Goal: Task Accomplishment & Management: Use online tool/utility

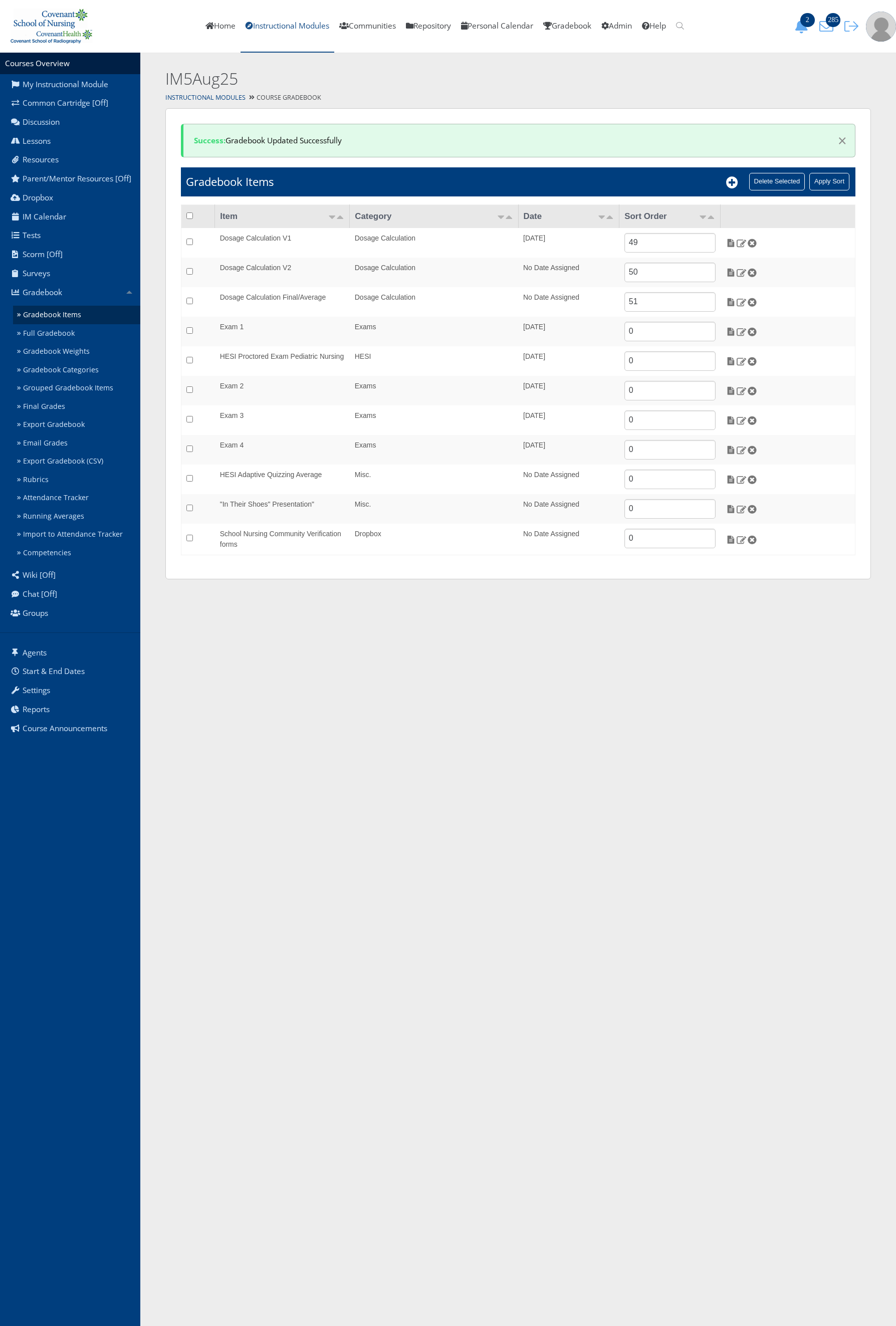
click at [240, 31] on link "Instructional Modules" at bounding box center [287, 26] width 94 height 53
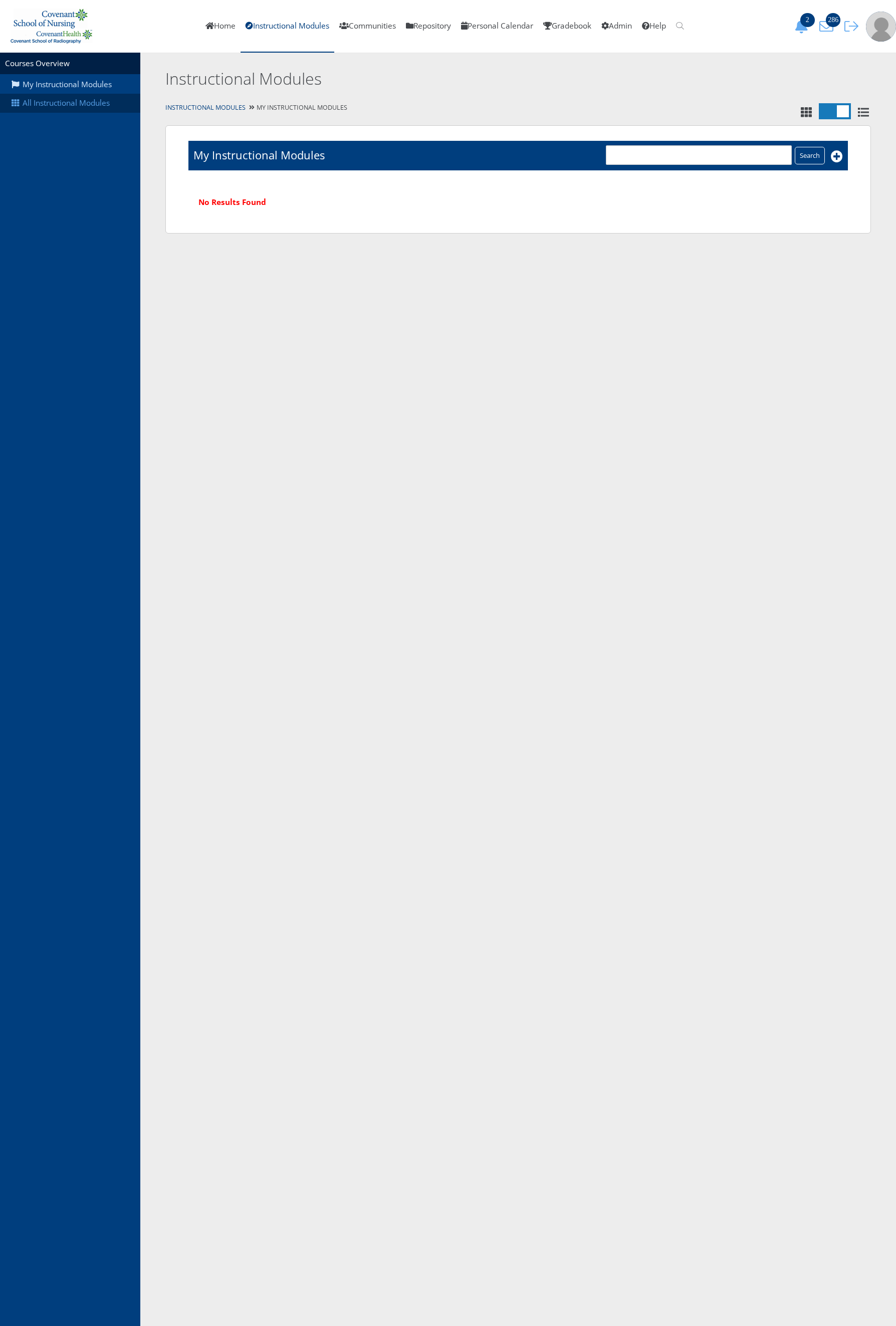
click at [99, 111] on link "All Instructional Modules" at bounding box center [69, 102] width 140 height 19
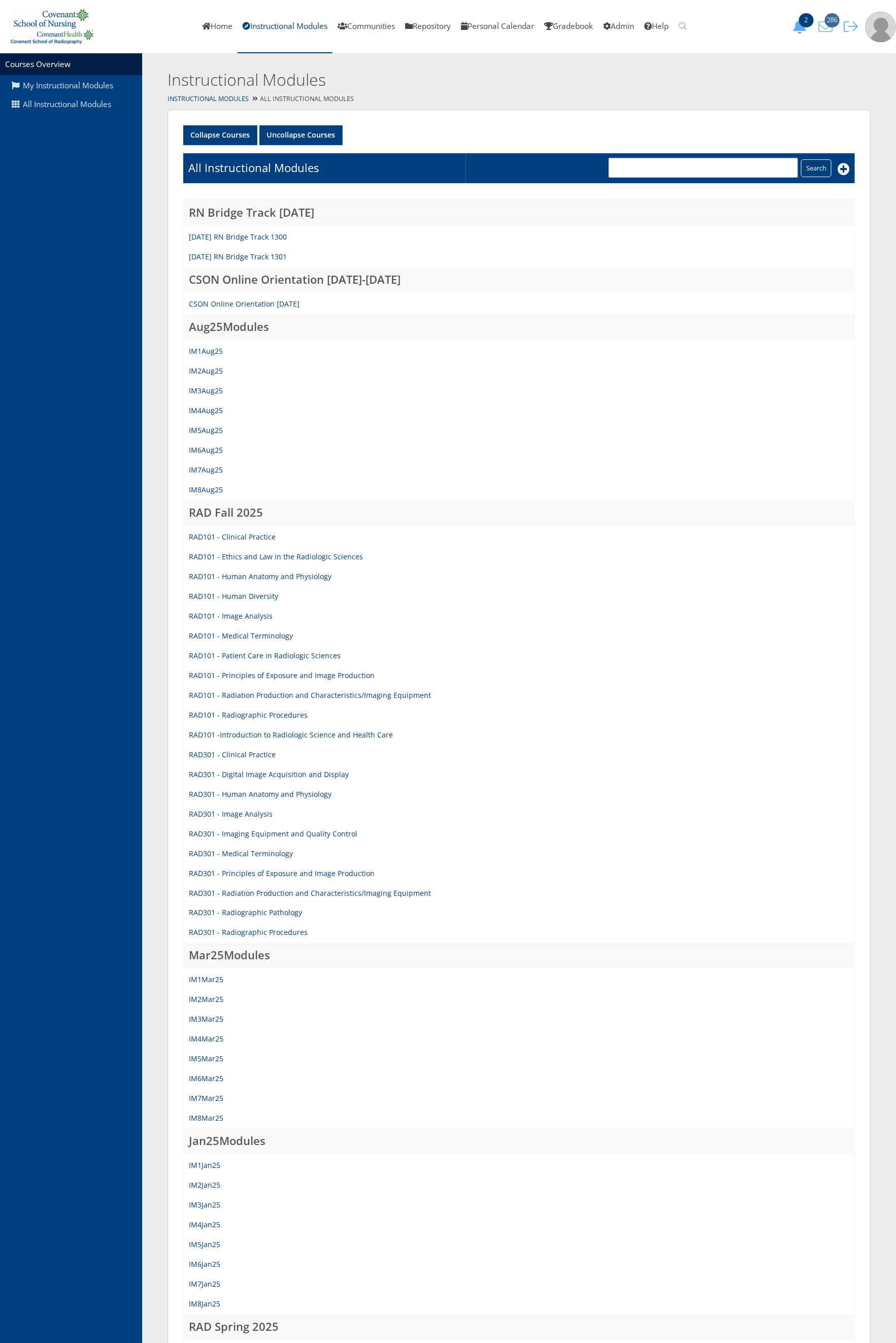
click at [835, 14] on span "286" at bounding box center [832, 21] width 14 height 14
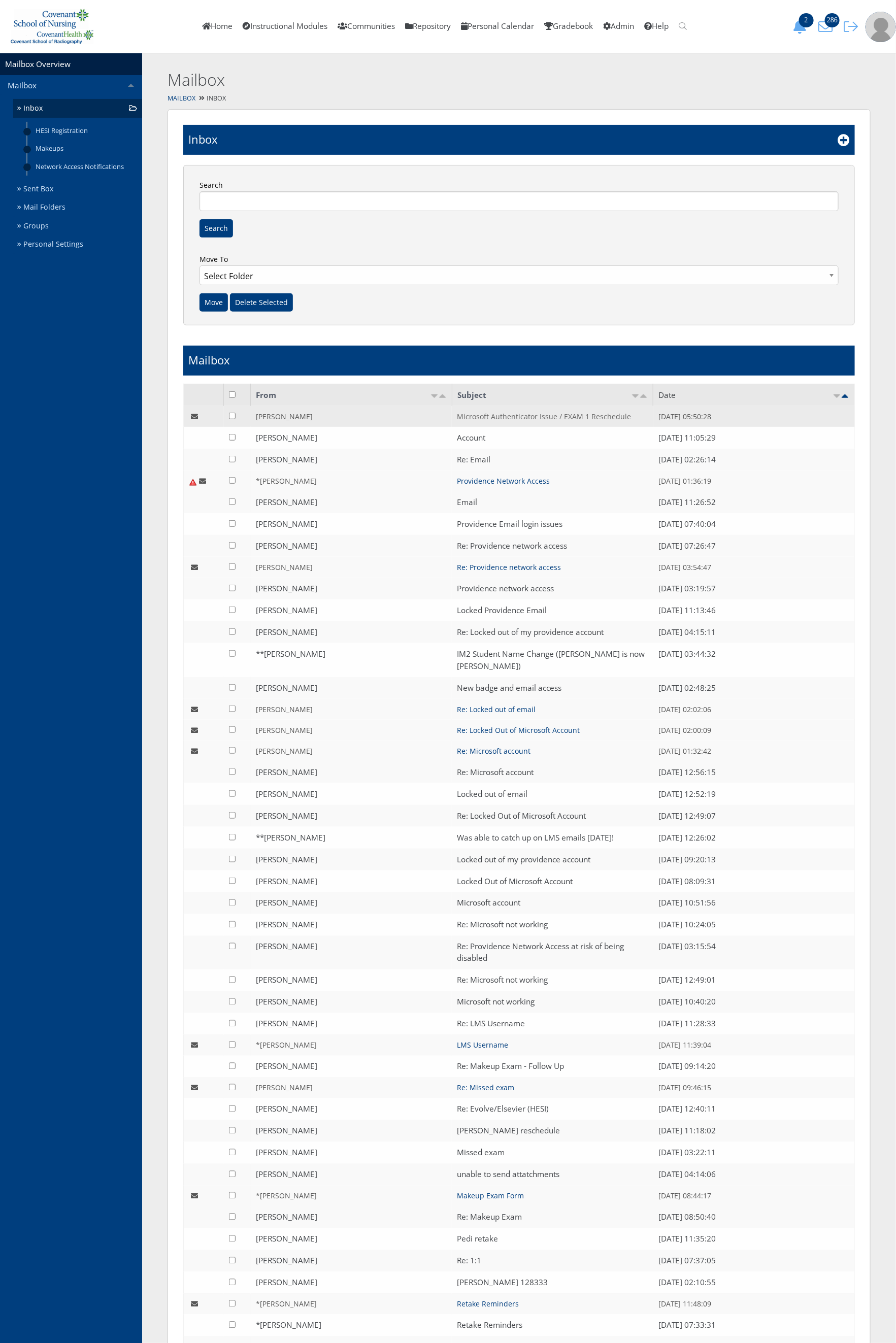
click at [472, 414] on link "Microsoft Authenticator Issue / EXAM 1 Reschedule" at bounding box center [543, 416] width 174 height 10
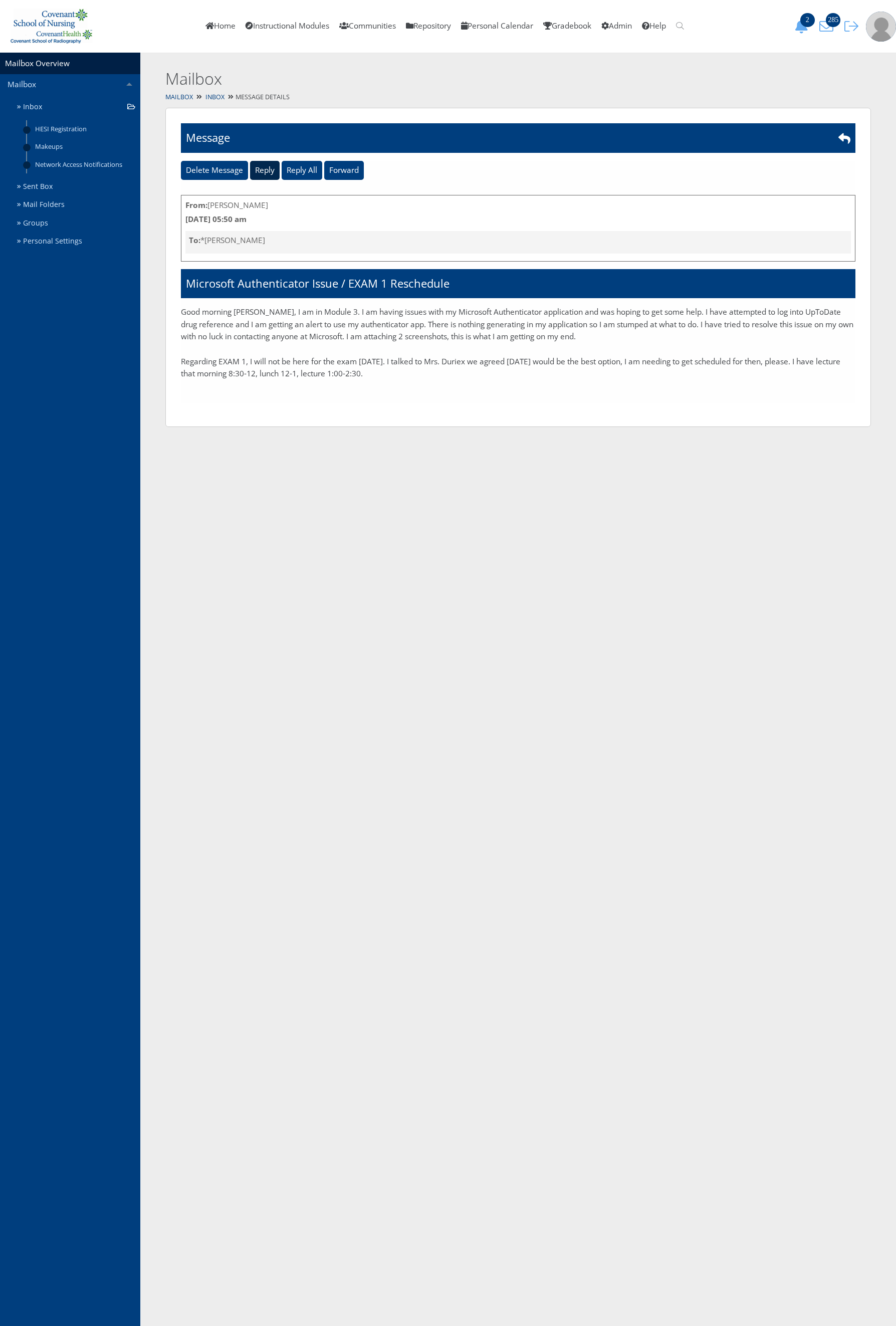
click at [271, 171] on input "Reply" at bounding box center [265, 170] width 29 height 19
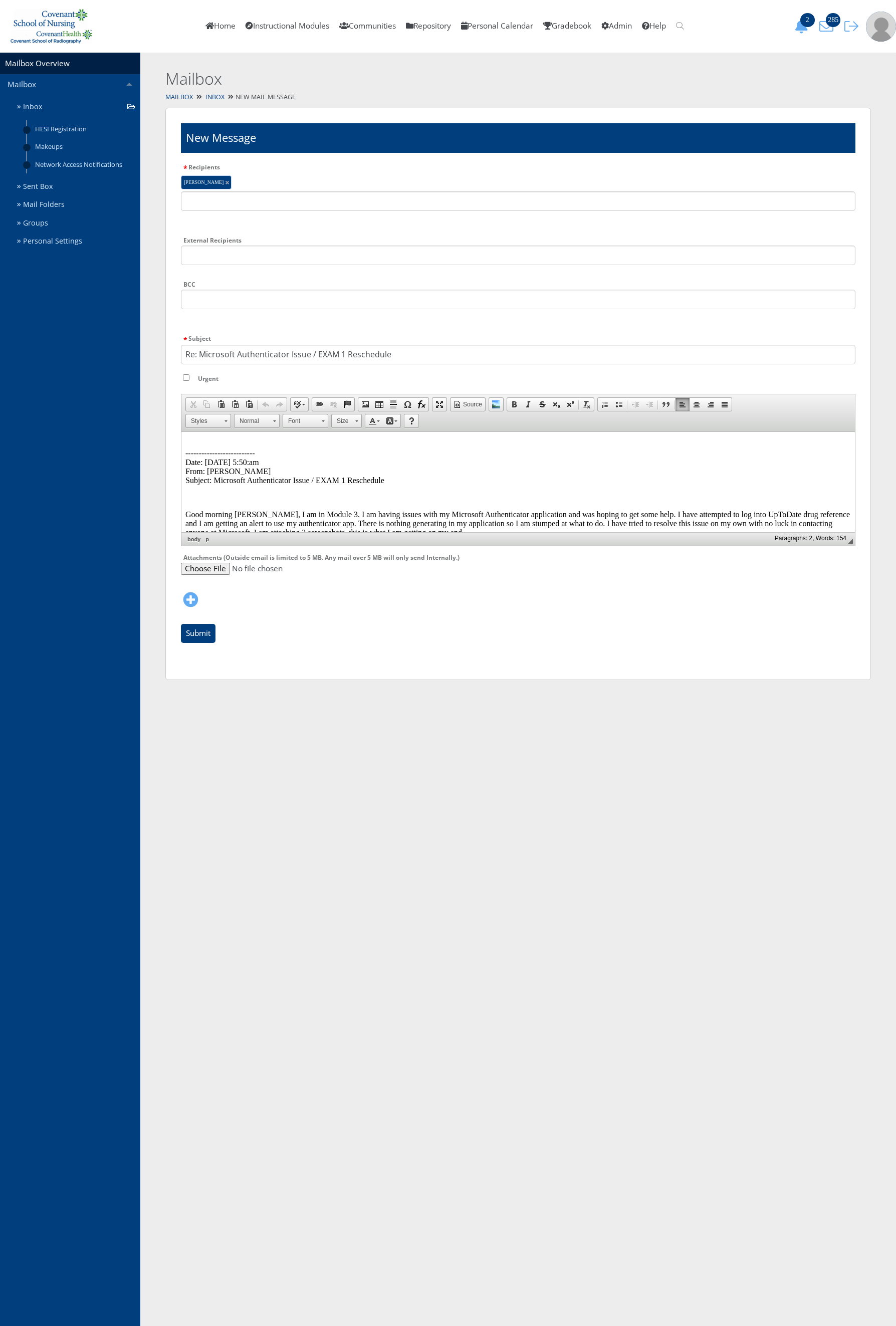
click at [243, 436] on html "-------------------------- Date: 08/19/2025 5:50:am From: Casandra Delgado Subj…" at bounding box center [518, 509] width 673 height 156
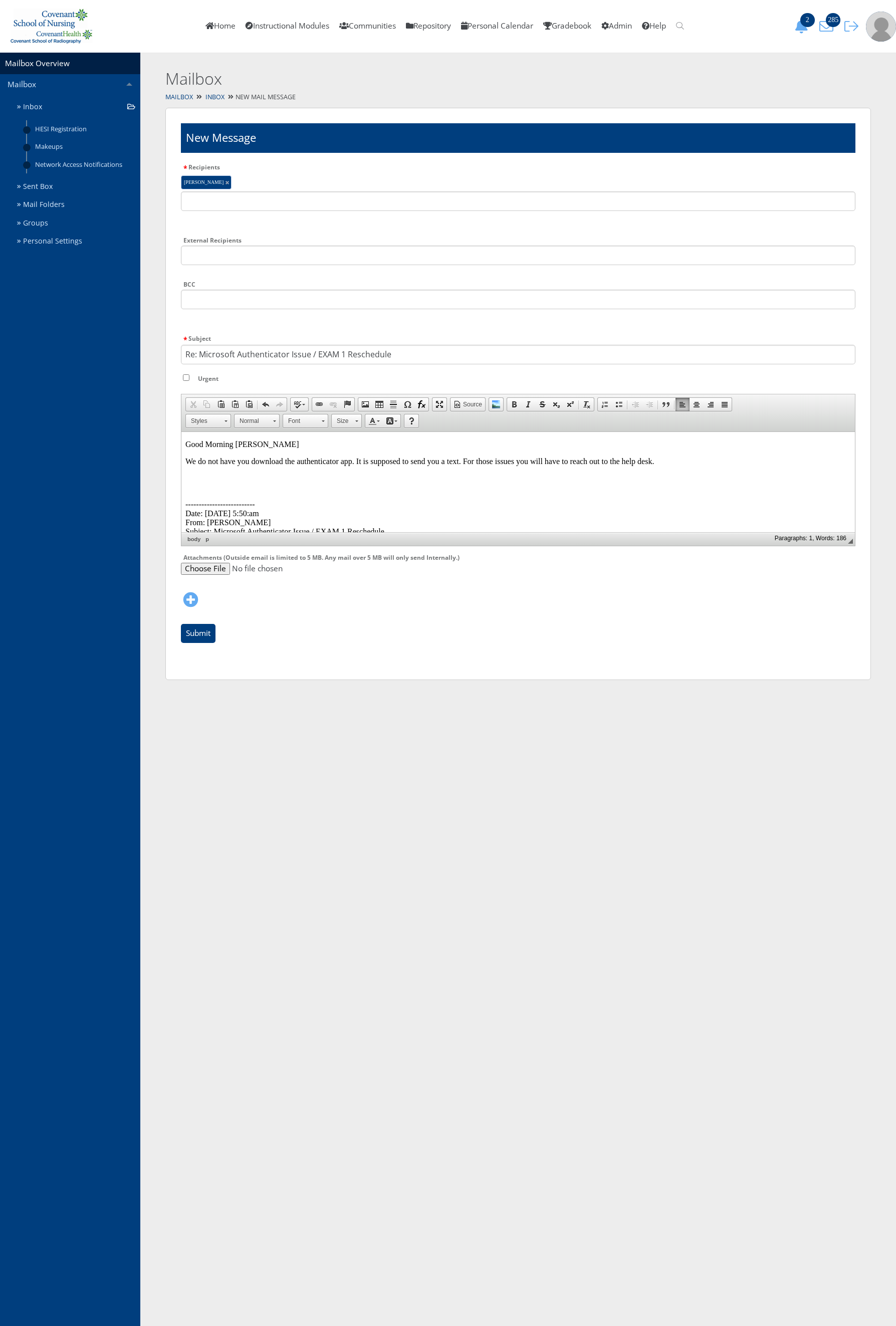
click at [660, 462] on p "We do not have you download the authenticator app. It is supposed to send you a…" at bounding box center [517, 461] width 665 height 9
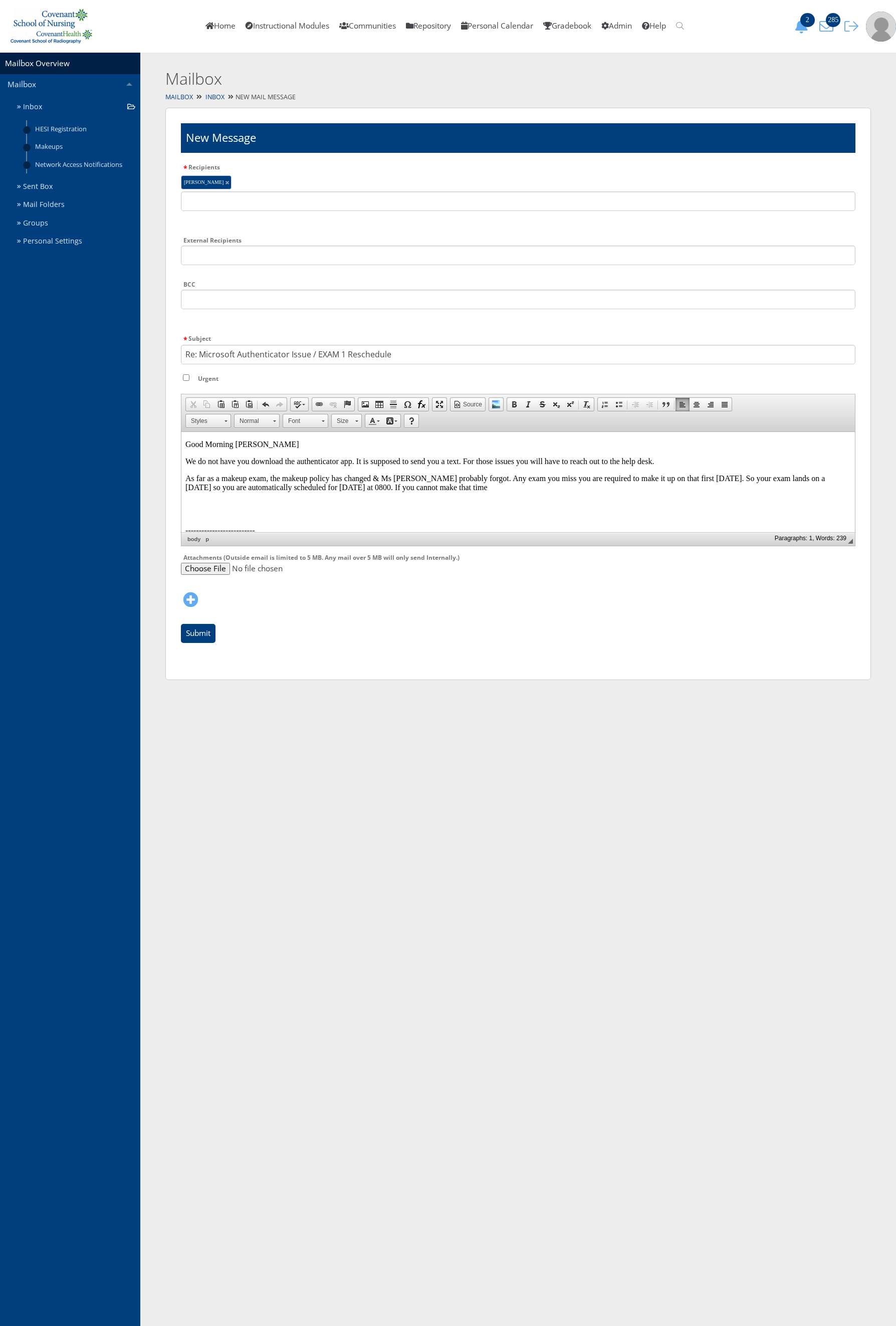
click at [145, 695] on html "You are previewing v9, to return to v8 please close this tab. Changes here will…" at bounding box center [448, 348] width 896 height 695
click at [451, 489] on body "Good Morning Casandra We do not have you download the authenticator app. It is …" at bounding box center [517, 548] width 665 height 217
click at [448, 483] on p "As far as a makeup exam, the makeup policy has changed & Ms Duriex probably for…" at bounding box center [517, 482] width 665 height 18
click at [202, 631] on input "Submit" at bounding box center [198, 633] width 35 height 19
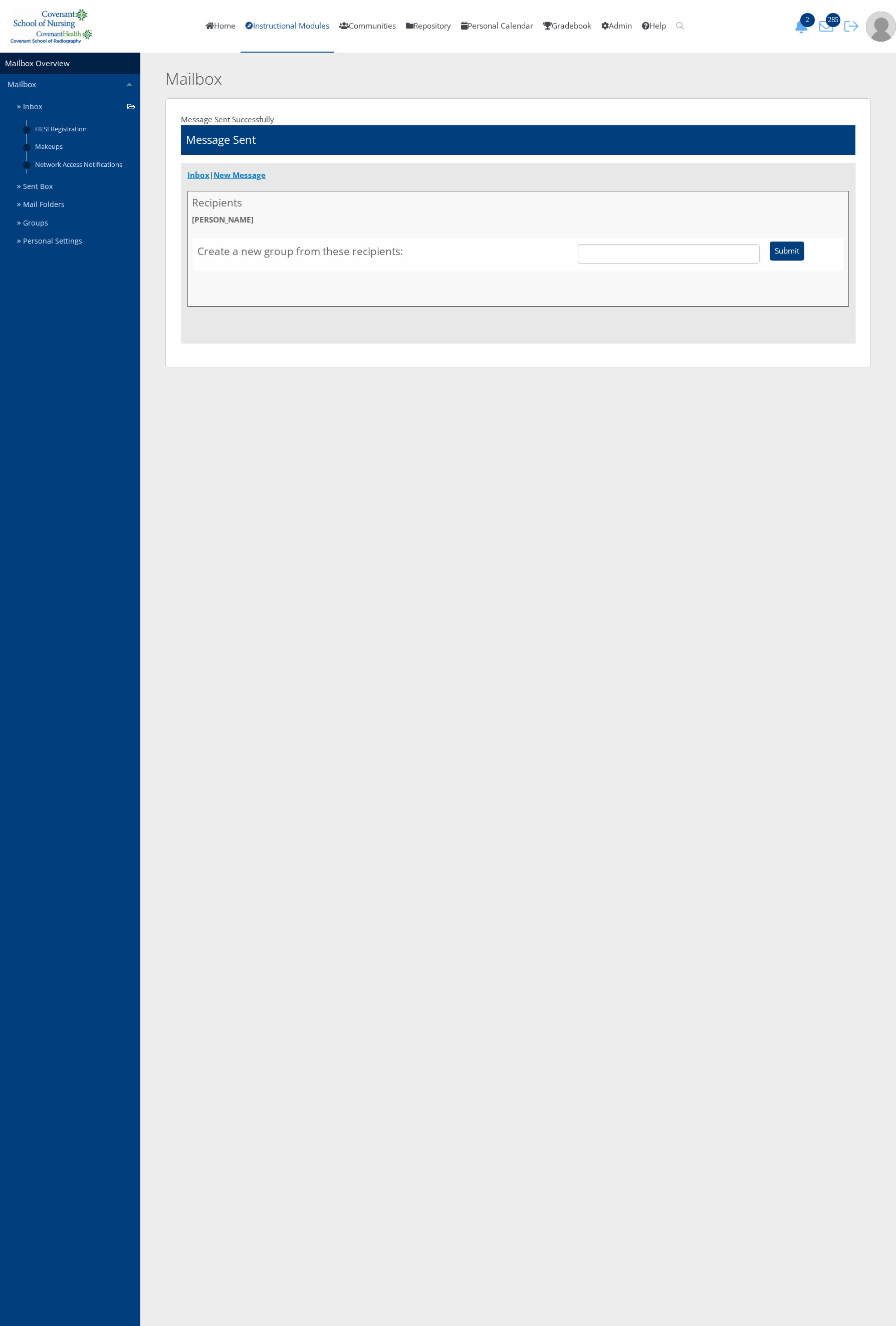
click at [280, 29] on link "Instructional Modules" at bounding box center [287, 26] width 94 height 53
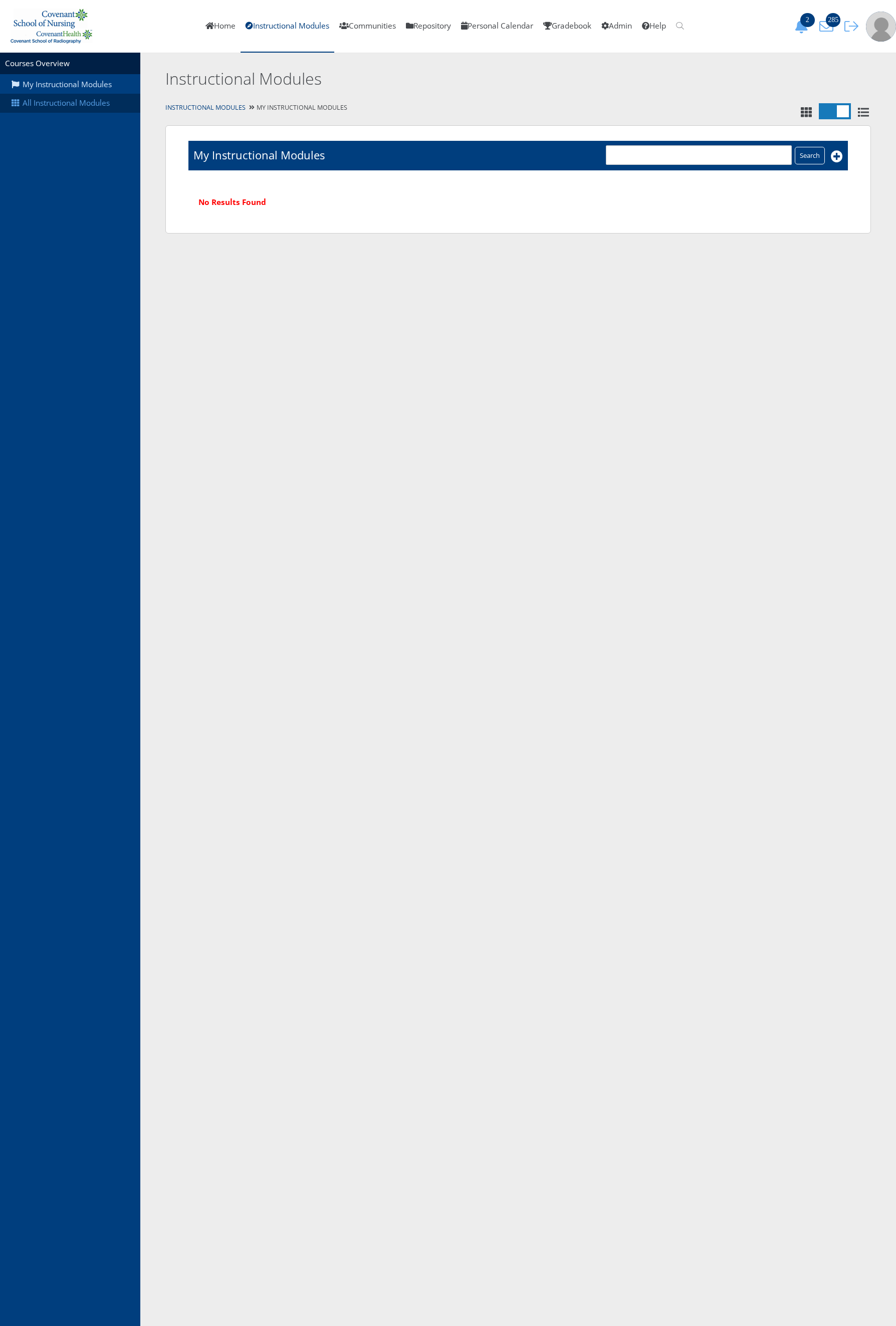
click at [83, 109] on link "All Instructional Modules" at bounding box center [69, 102] width 140 height 19
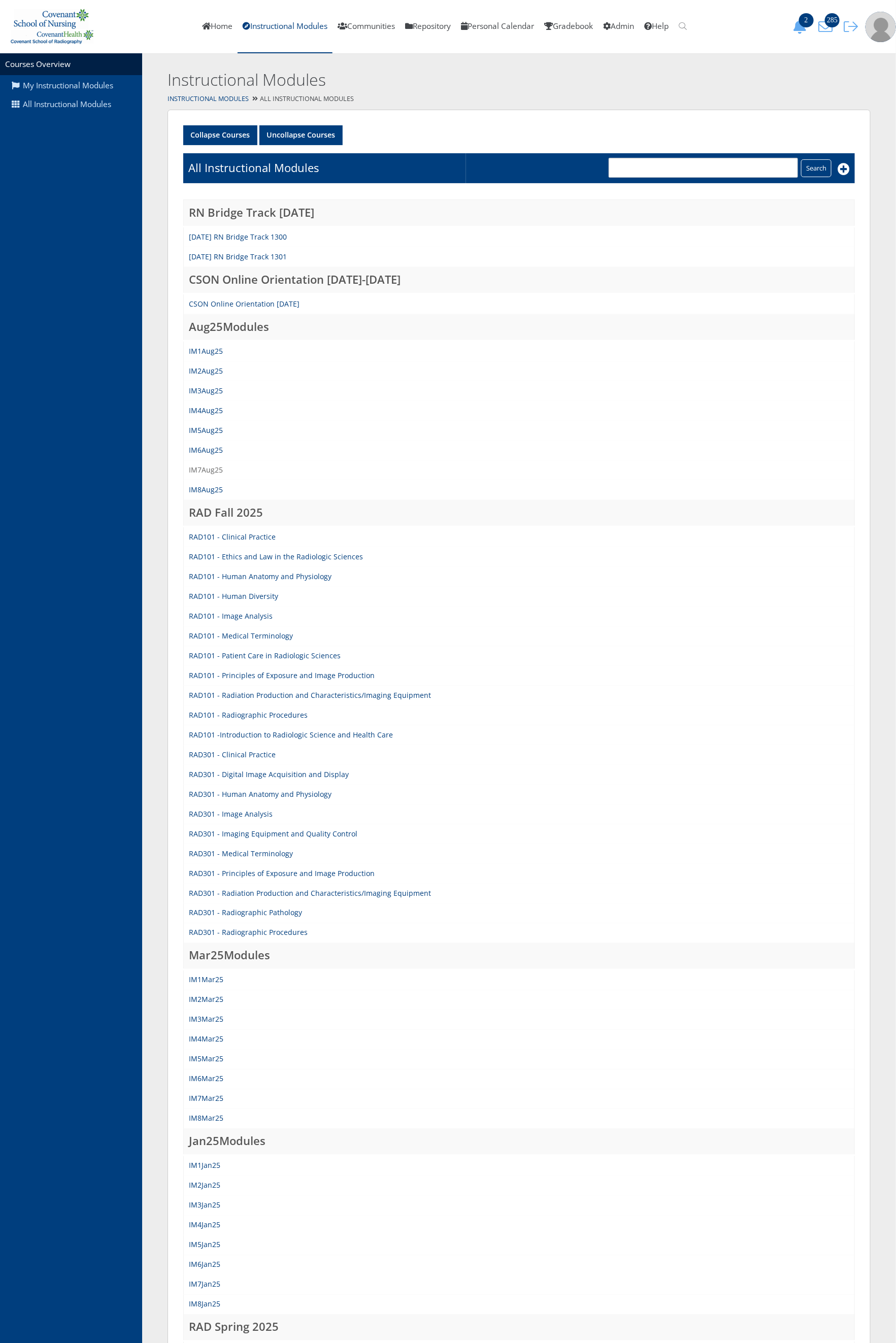
click at [199, 469] on link "IM7Aug25" at bounding box center [206, 469] width 34 height 10
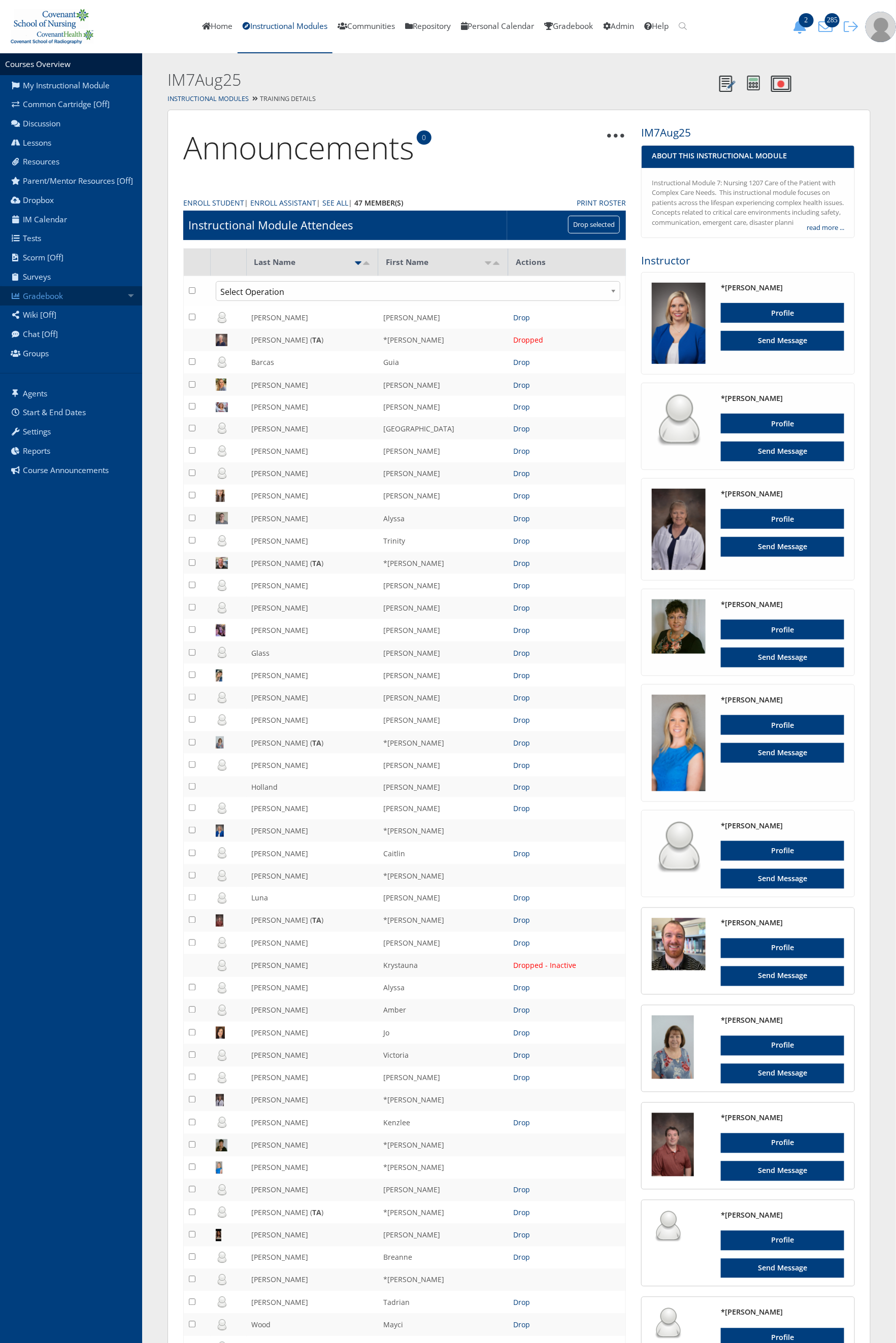
click at [64, 303] on link "Gradebook" at bounding box center [70, 295] width 142 height 19
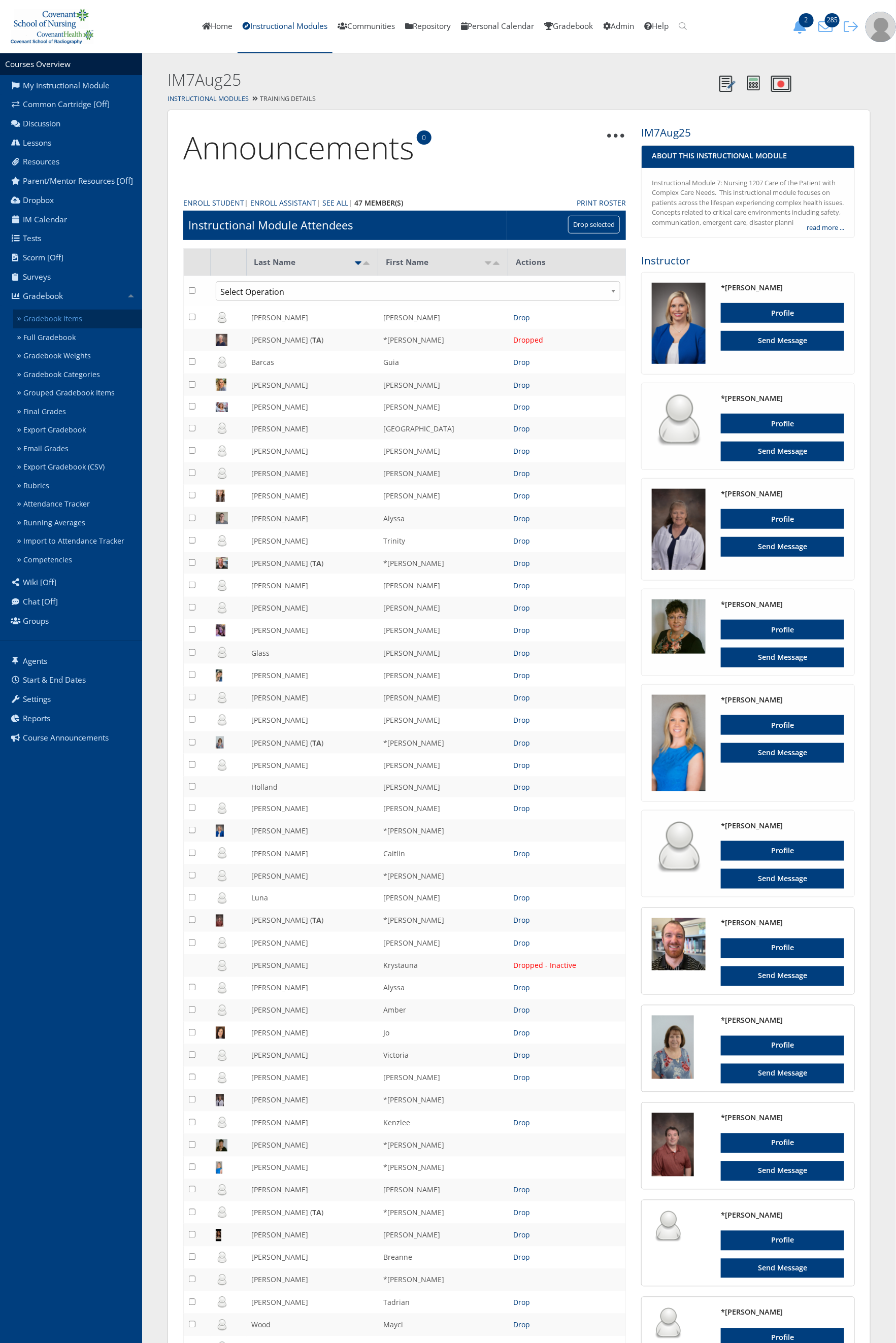
click at [61, 317] on link "Gradebook Items" at bounding box center [78, 319] width 129 height 19
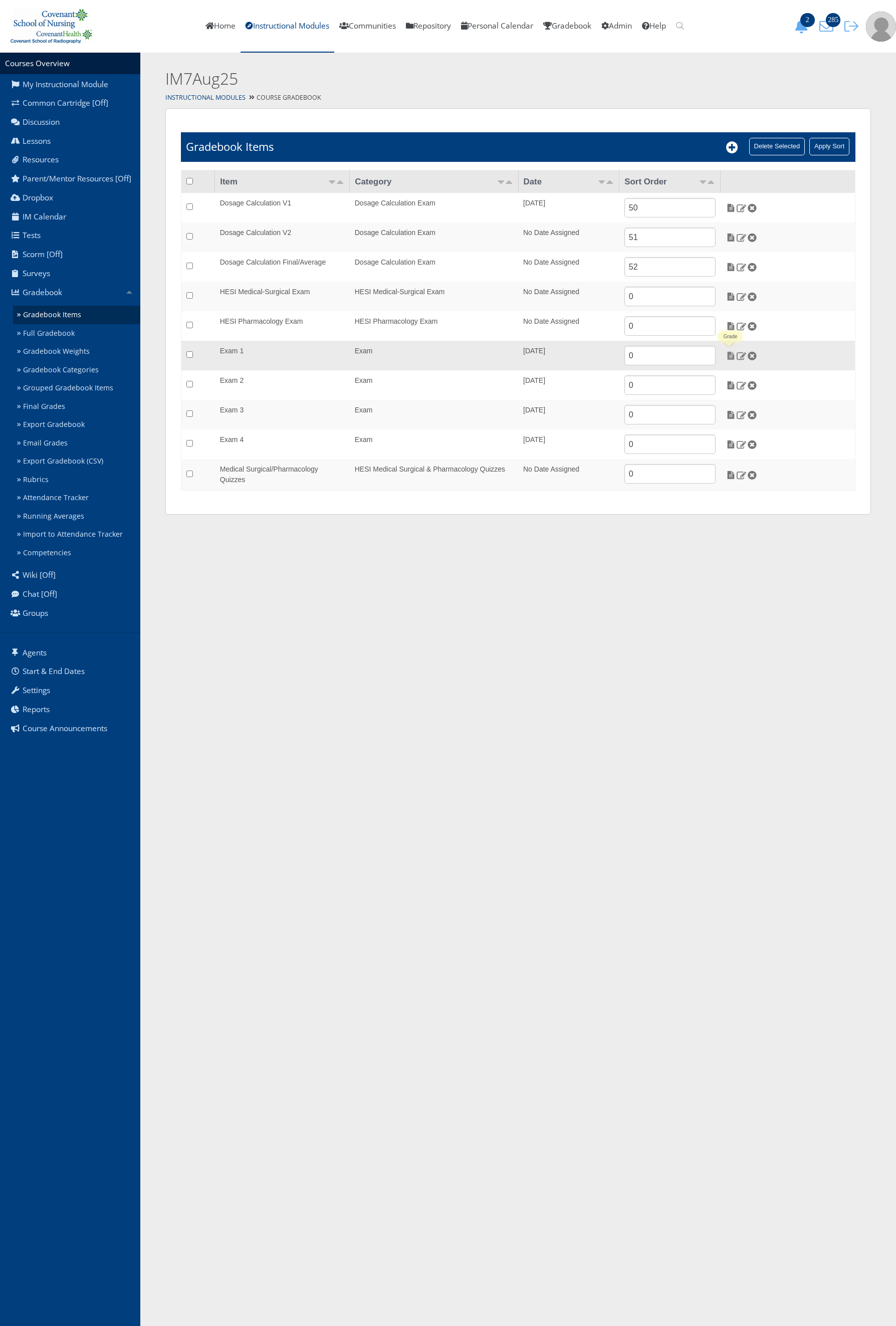
click at [729, 358] on img at bounding box center [730, 356] width 11 height 9
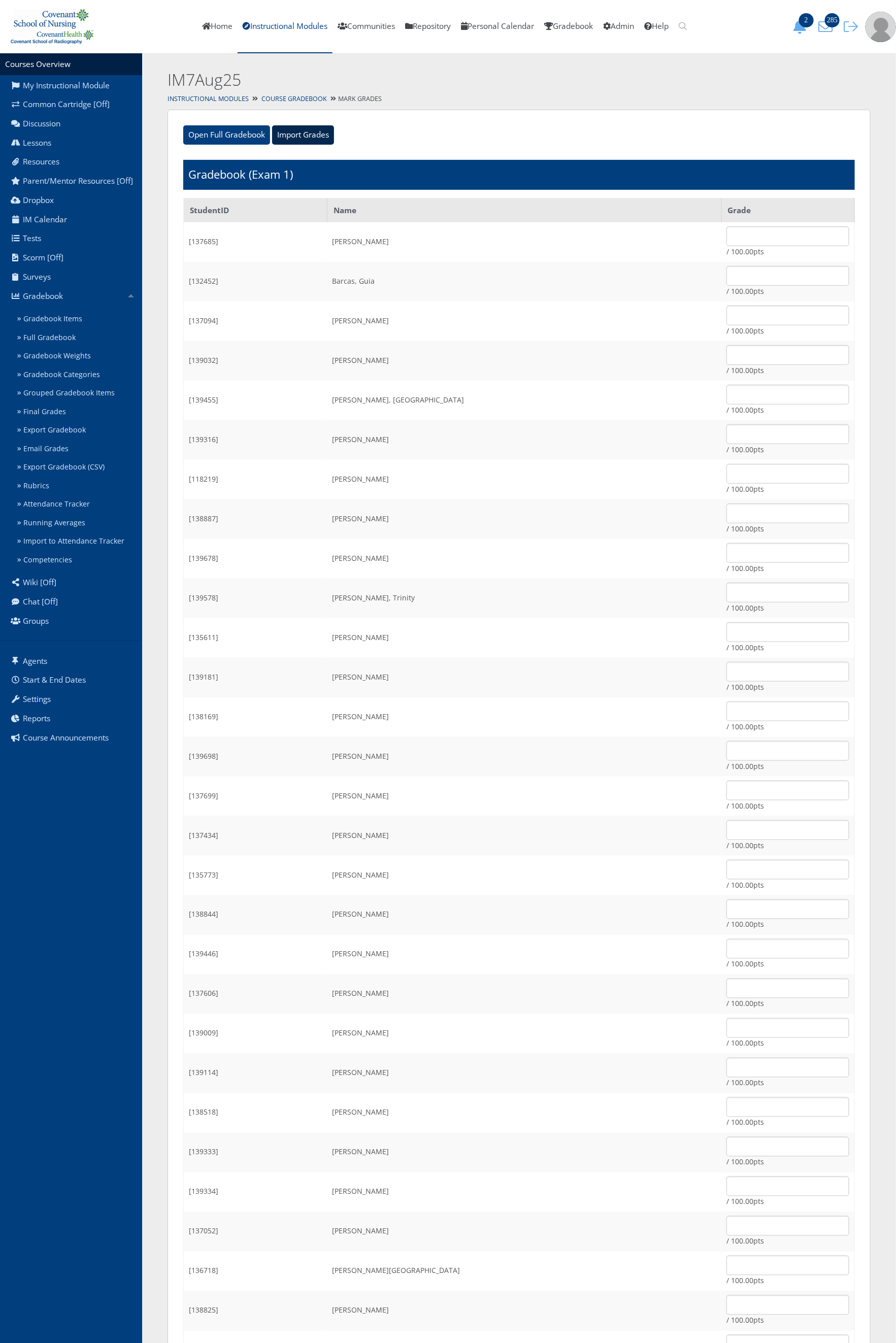
click at [304, 134] on input "Import Grades" at bounding box center [302, 134] width 62 height 19
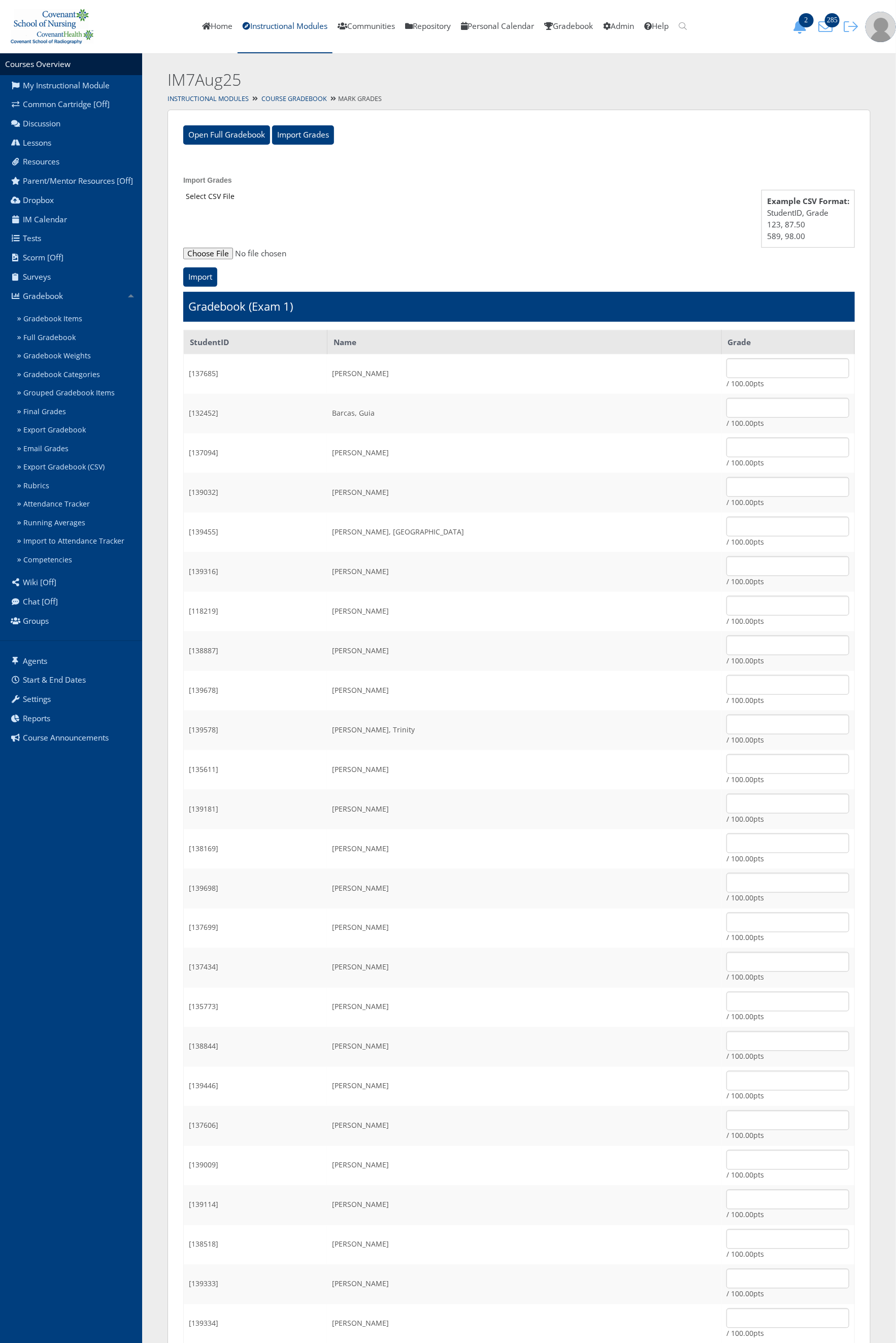
click at [221, 255] on input "file" at bounding box center [519, 253] width 671 height 12
type input "C:\fakepath\ET_Results_IM7Aug25E1.csv"
click at [198, 274] on input "Import" at bounding box center [200, 276] width 34 height 19
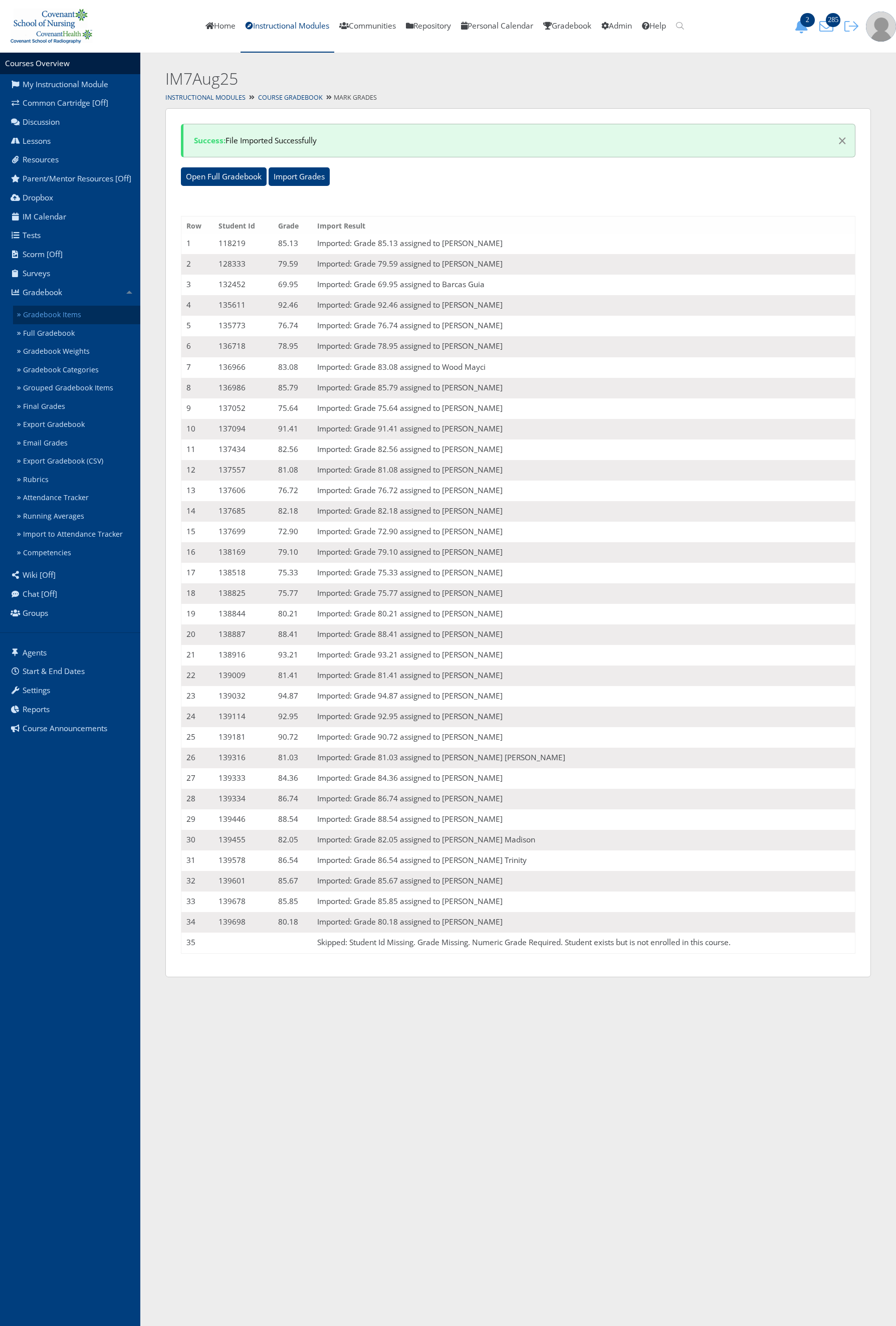
click at [59, 315] on link "Gradebook Items" at bounding box center [77, 315] width 127 height 19
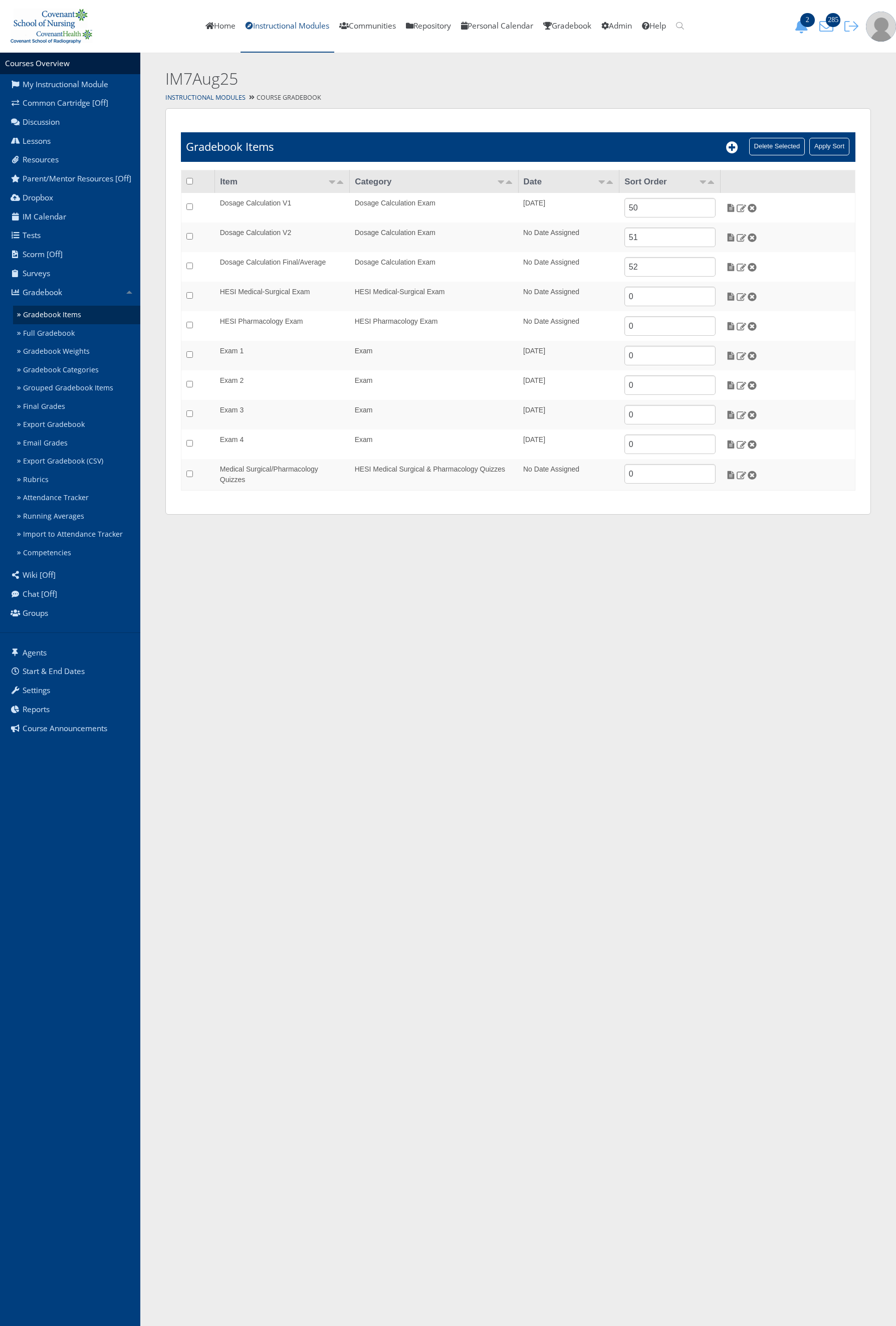
click at [280, 23] on link "Instructional Modules" at bounding box center [287, 26] width 94 height 53
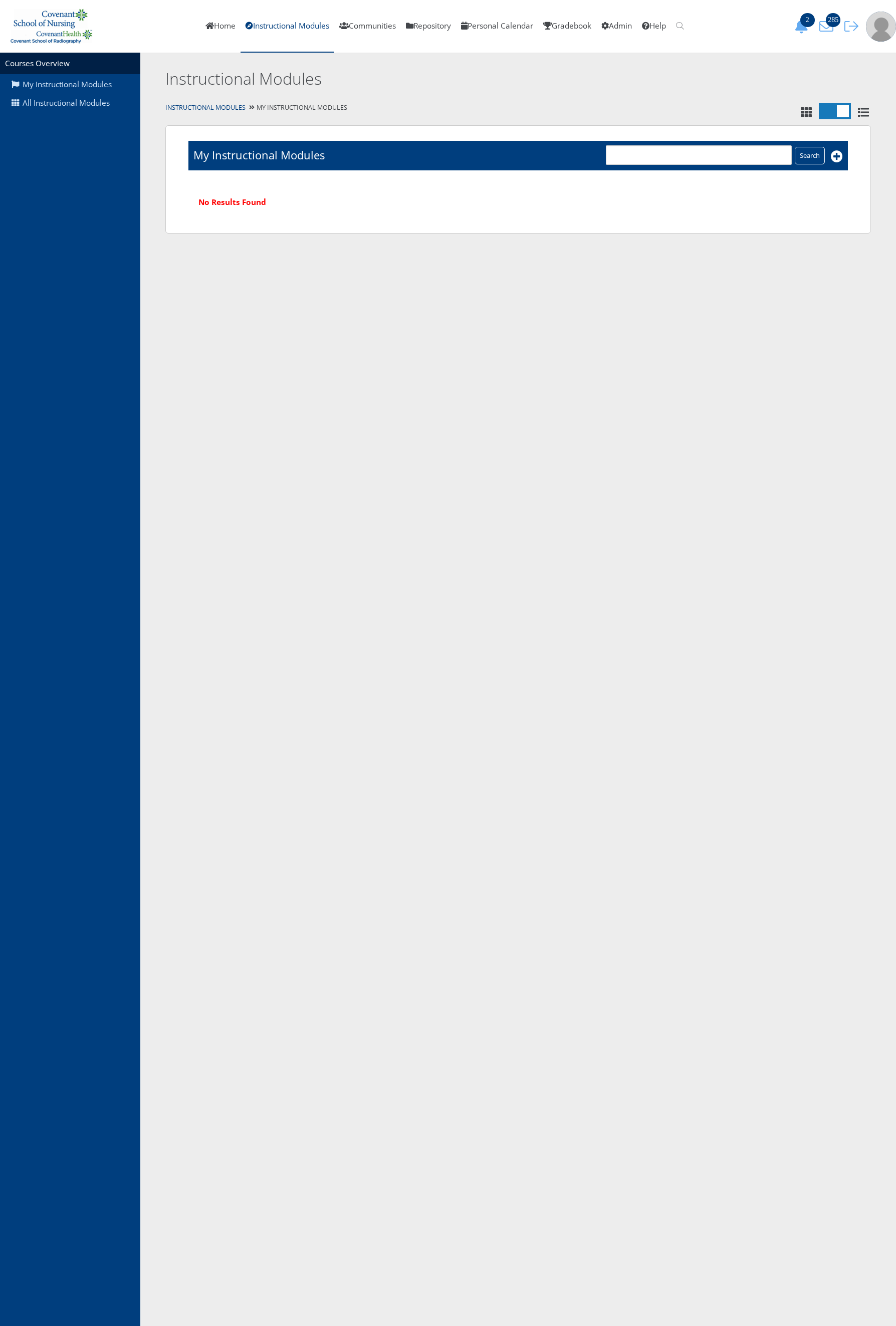
click at [82, 114] on div "My Instructional Modules All Instructional Modules" at bounding box center [69, 689] width 140 height 1273
click at [83, 113] on div "My Instructional Modules All Instructional Modules" at bounding box center [69, 689] width 140 height 1273
click at [79, 107] on link "All Instructional Modules" at bounding box center [69, 102] width 140 height 19
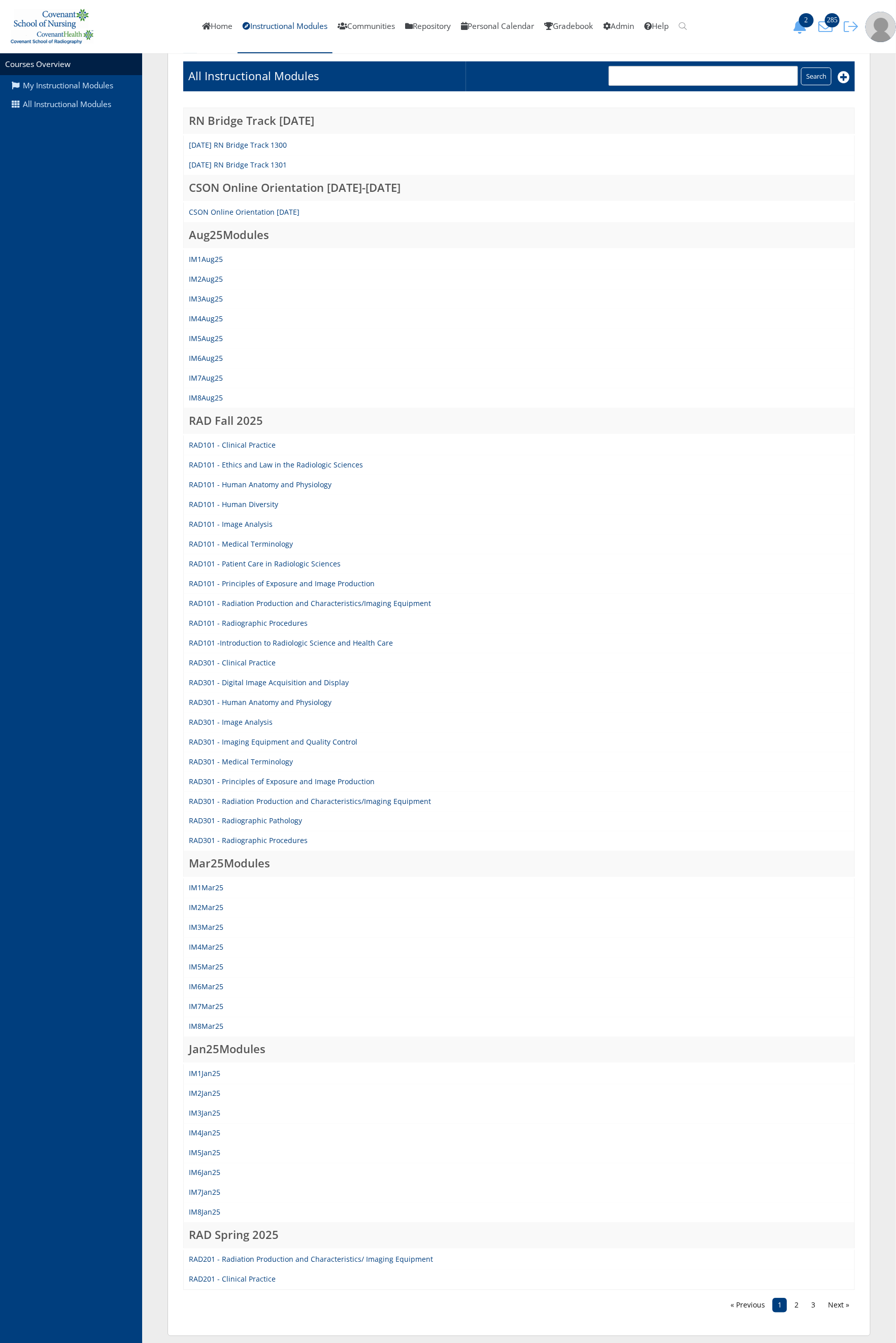
scroll to position [99, 0]
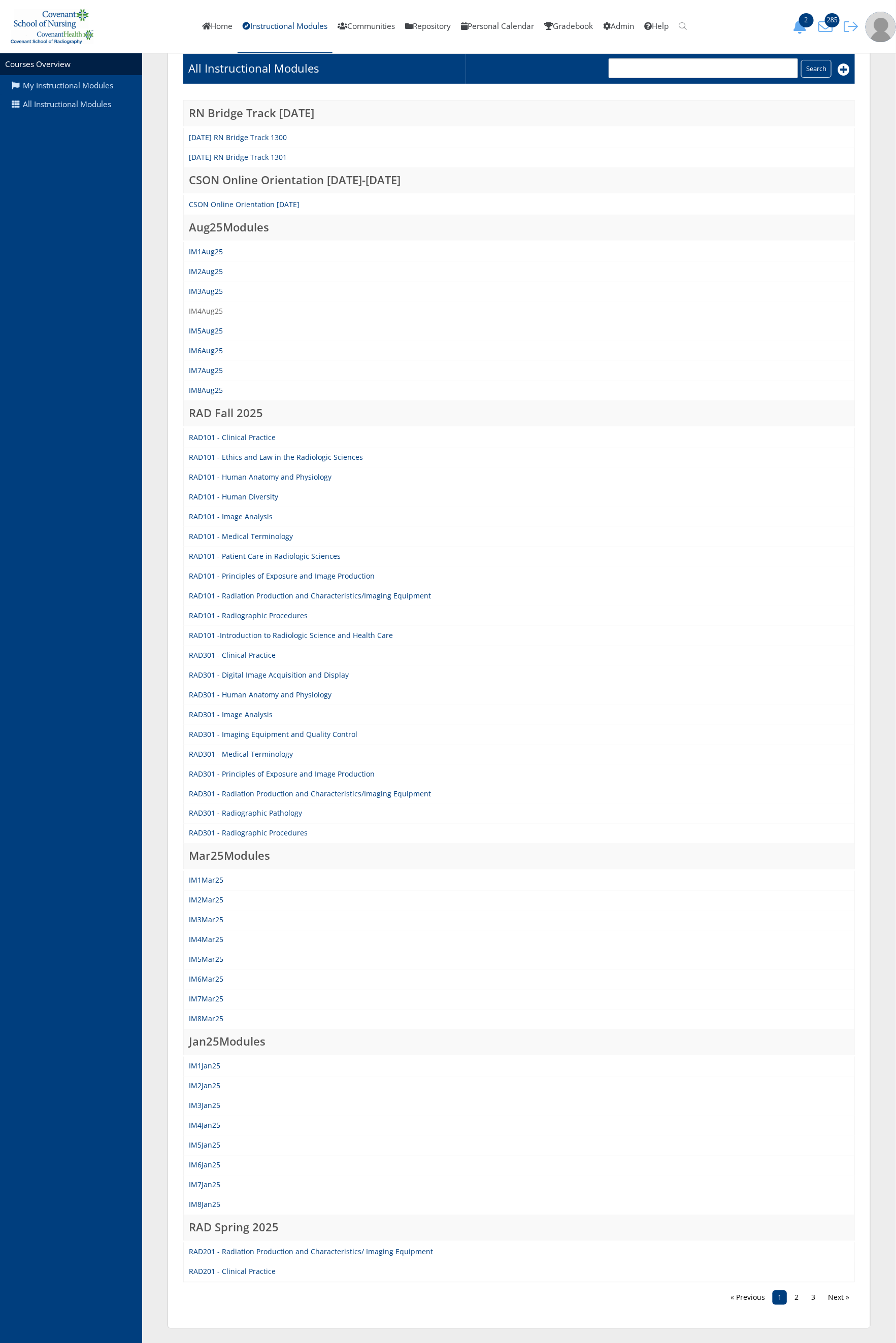
click at [208, 310] on link "IM4Aug25" at bounding box center [206, 310] width 34 height 10
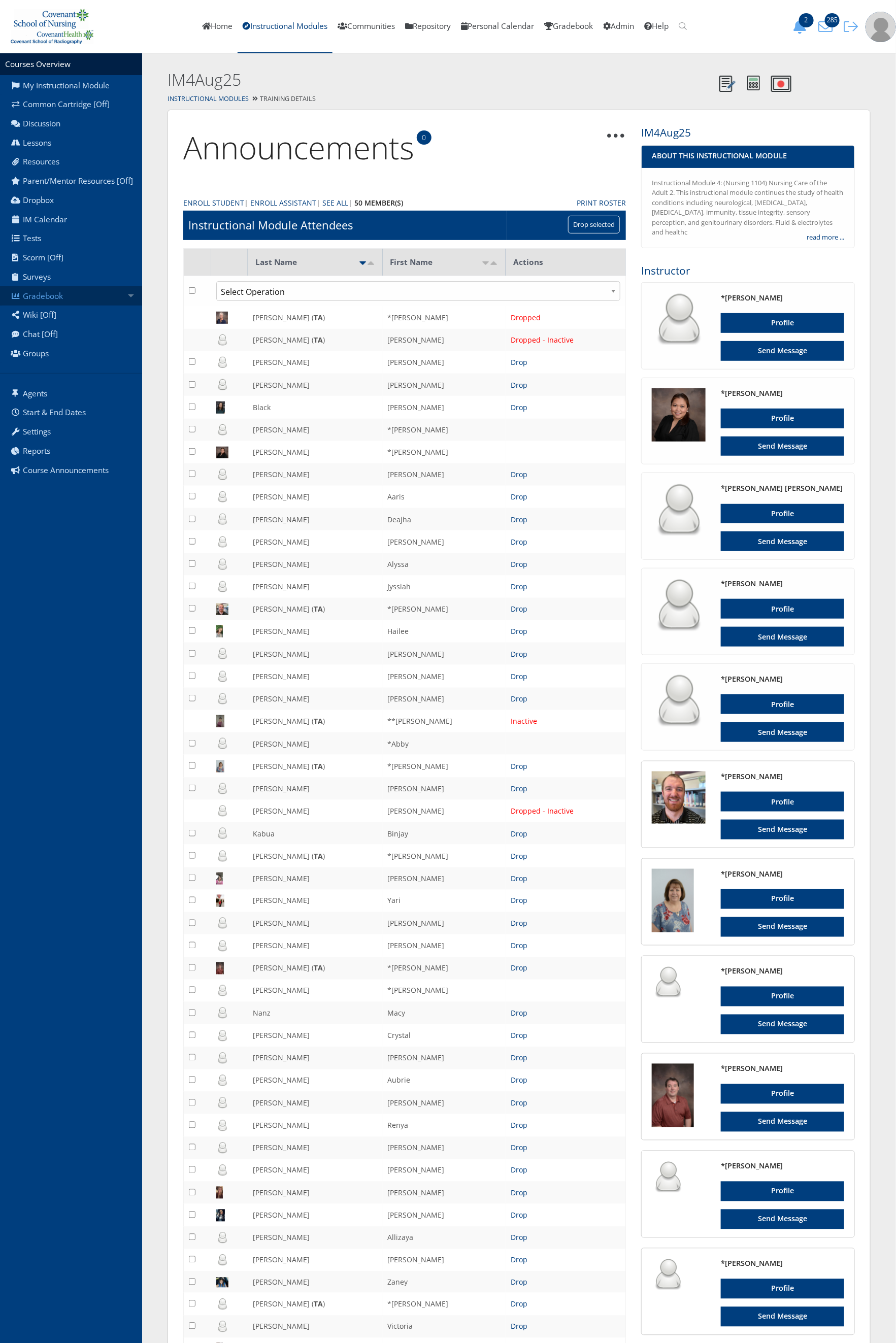
click at [79, 299] on link "Gradebook" at bounding box center [70, 295] width 142 height 19
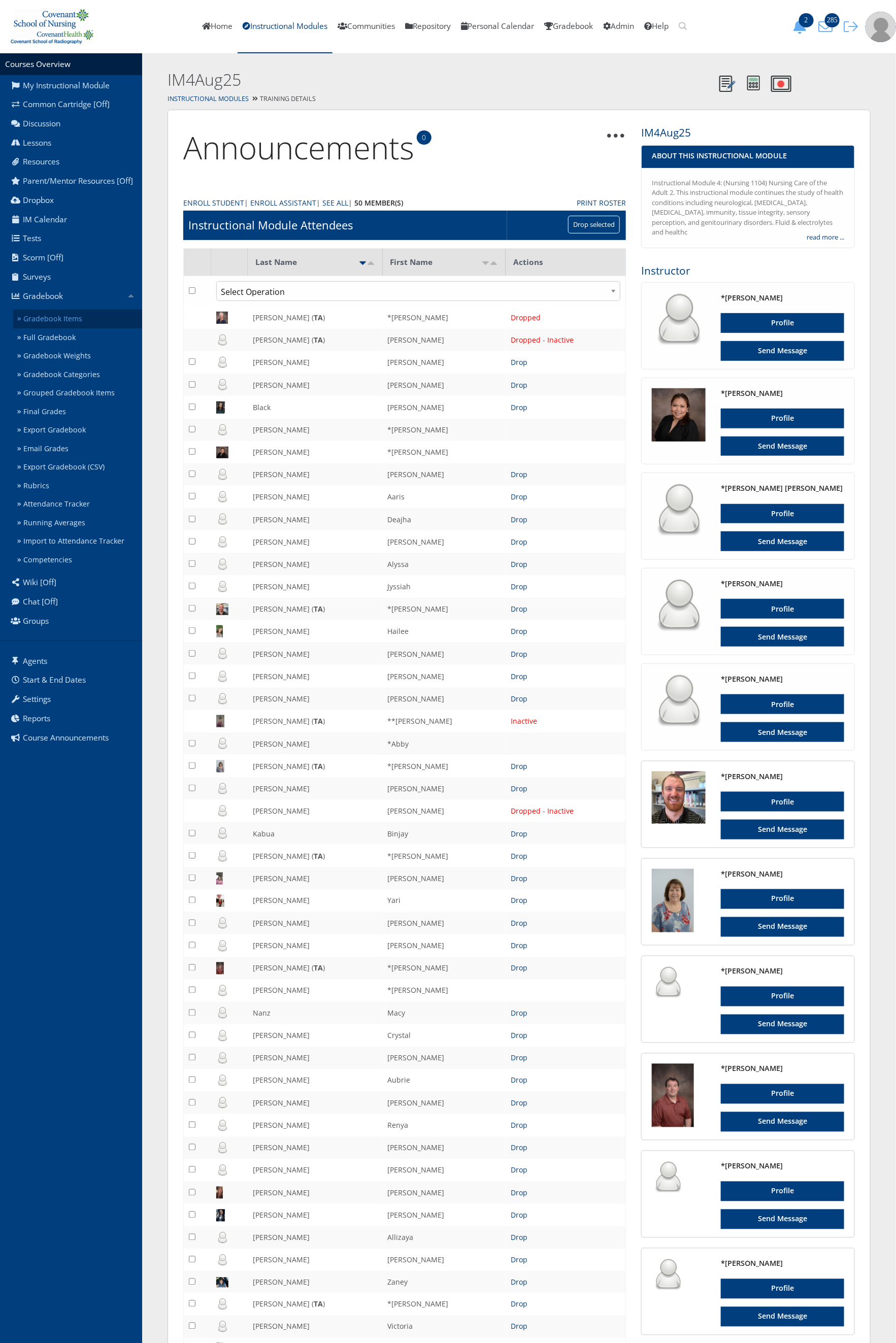
click at [74, 318] on link "Gradebook Items" at bounding box center [78, 319] width 129 height 19
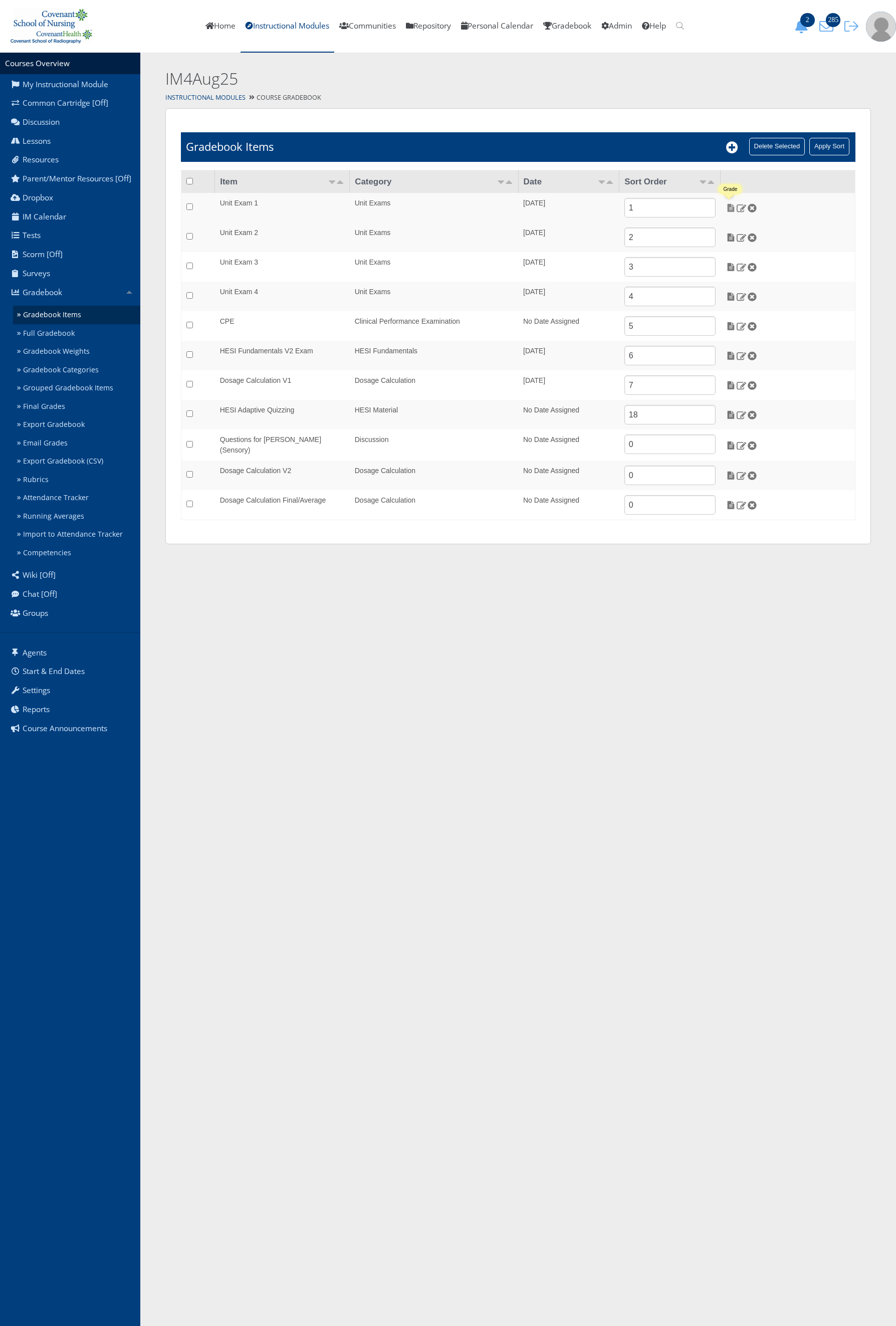
click at [732, 208] on img at bounding box center [730, 208] width 11 height 9
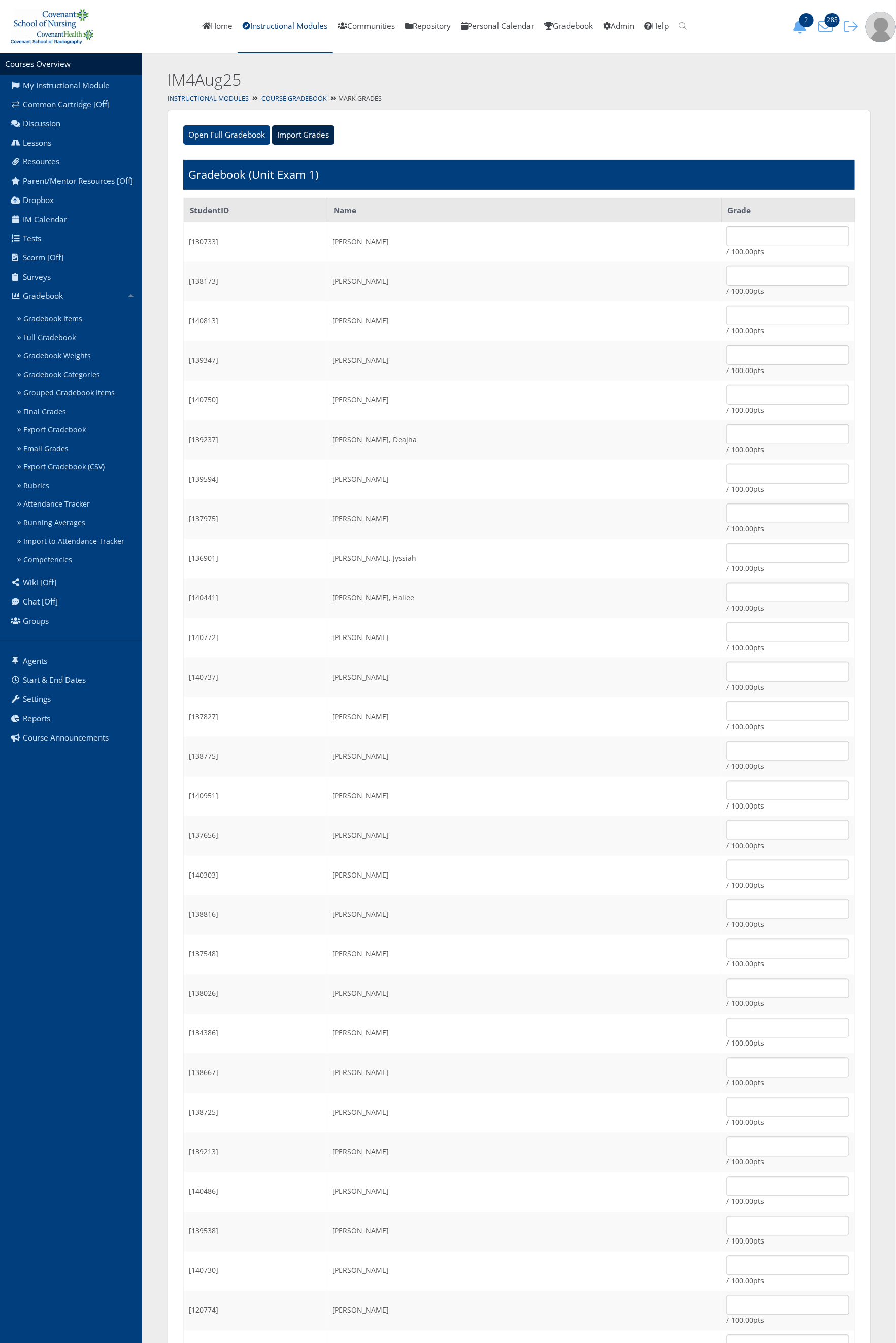
click at [298, 137] on input "Import Grades" at bounding box center [302, 134] width 62 height 19
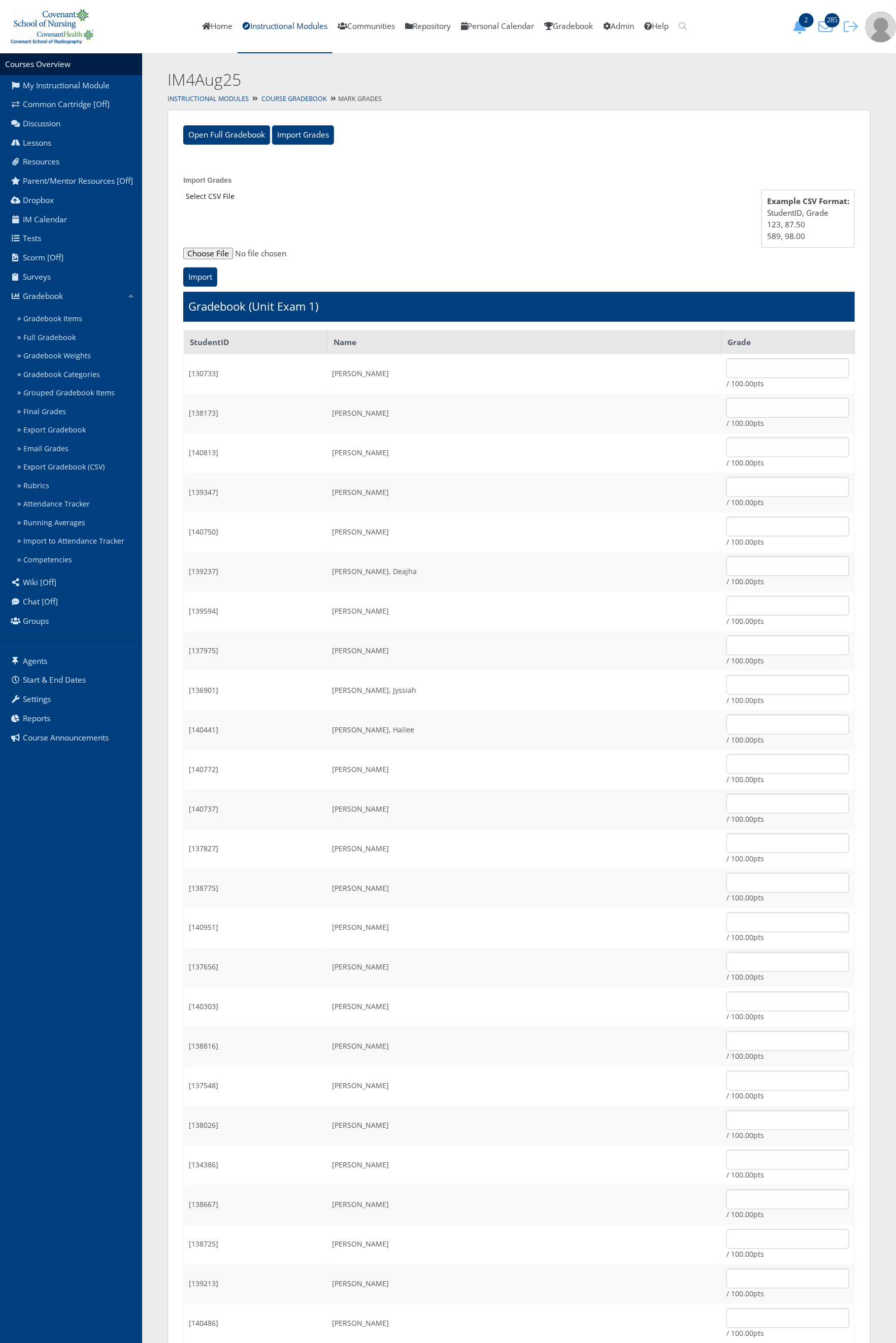
click at [200, 254] on input "file" at bounding box center [519, 253] width 671 height 12
type input "C:\fakepath\ET_Results_IM4Aug25E1.csv"
click at [190, 272] on input "Import" at bounding box center [200, 276] width 34 height 19
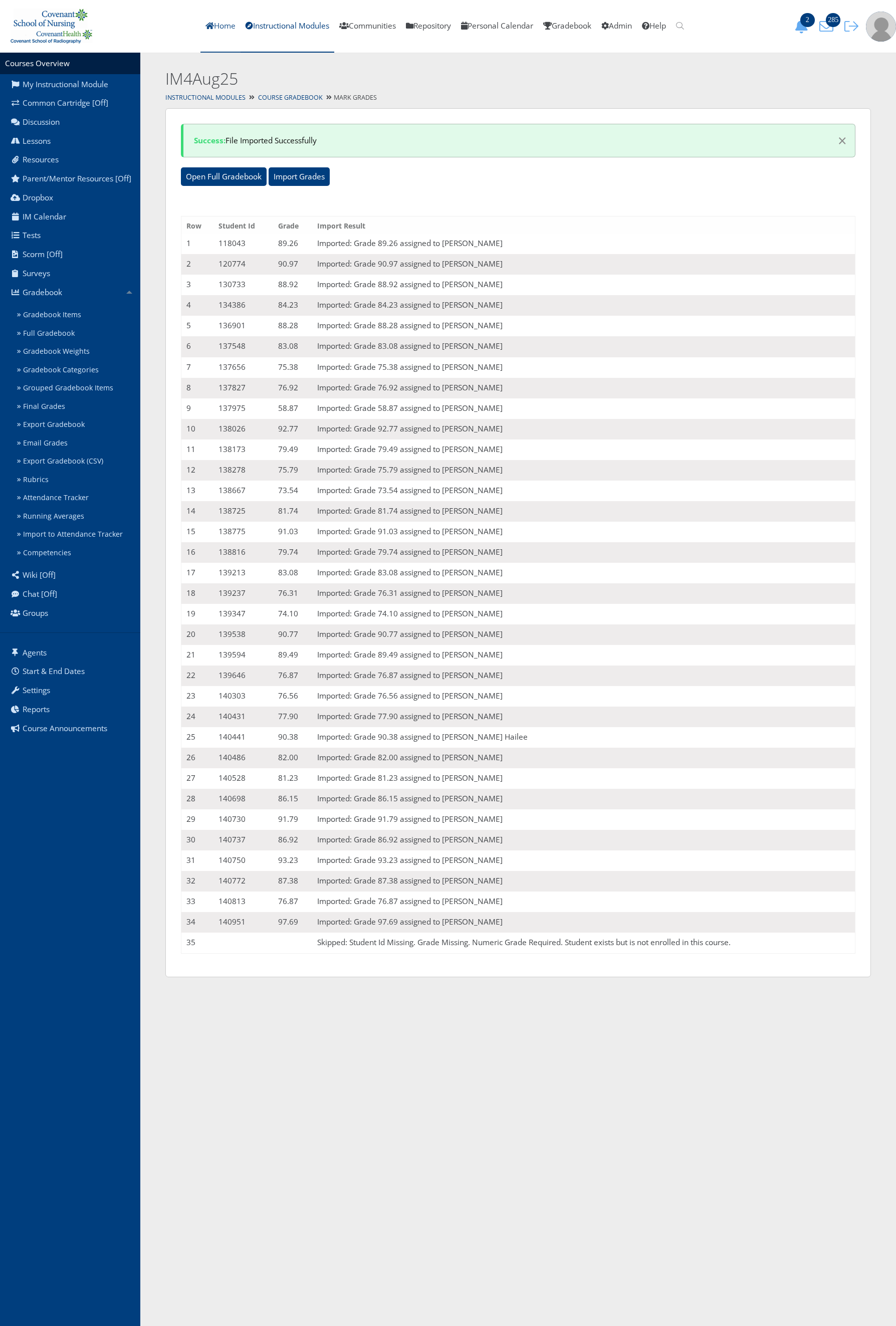
click at [206, 24] on icon at bounding box center [210, 26] width 9 height 7
